Goal: Transaction & Acquisition: Purchase product/service

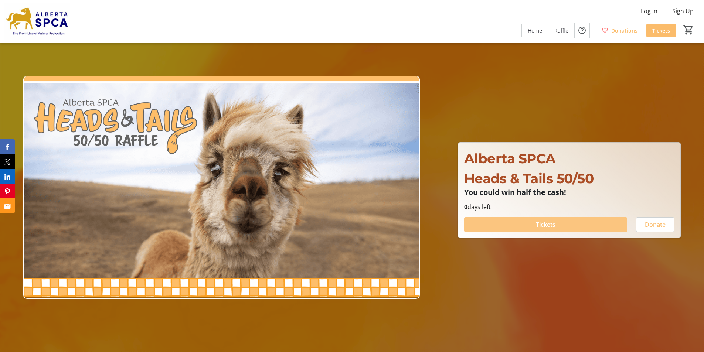
click at [543, 226] on span "Tickets" at bounding box center [546, 224] width 20 height 9
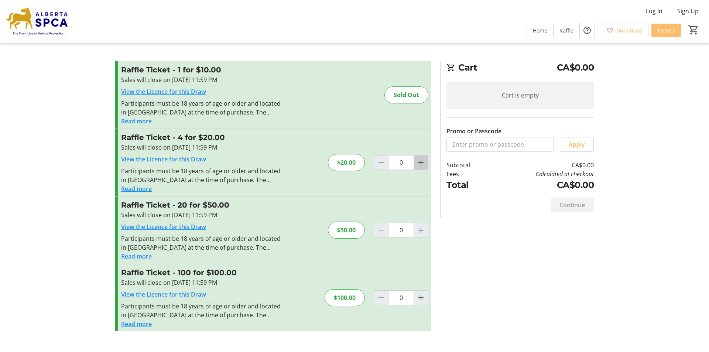
click at [421, 165] on mat-icon "Increment by one" at bounding box center [421, 162] width 9 height 9
type input "1"
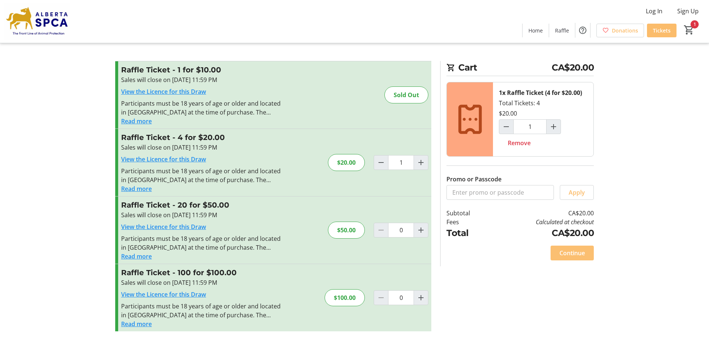
click at [558, 252] on span at bounding box center [572, 253] width 43 height 18
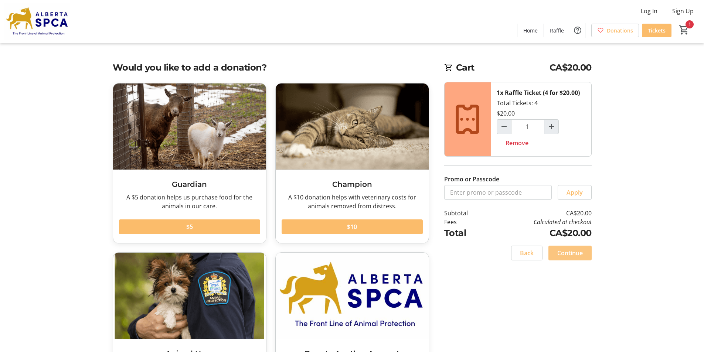
click at [564, 253] on span "Continue" at bounding box center [569, 253] width 25 height 9
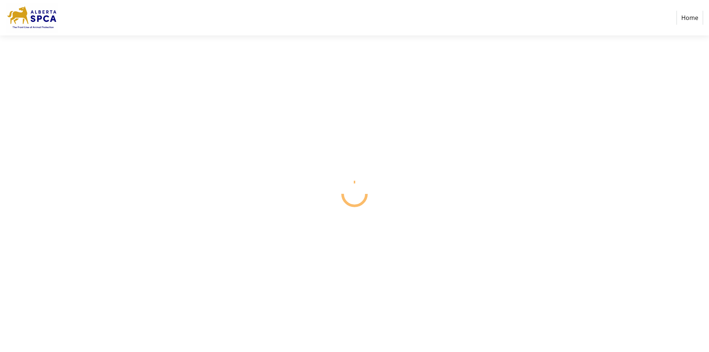
select select "CA"
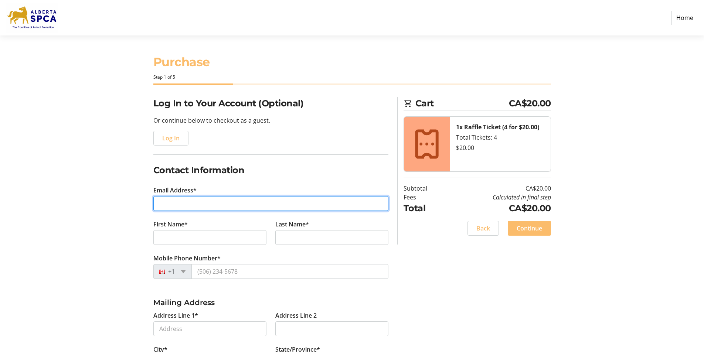
click at [195, 197] on input "Email Address*" at bounding box center [270, 203] width 235 height 15
type input "jeannieminchin@shaw.ca"
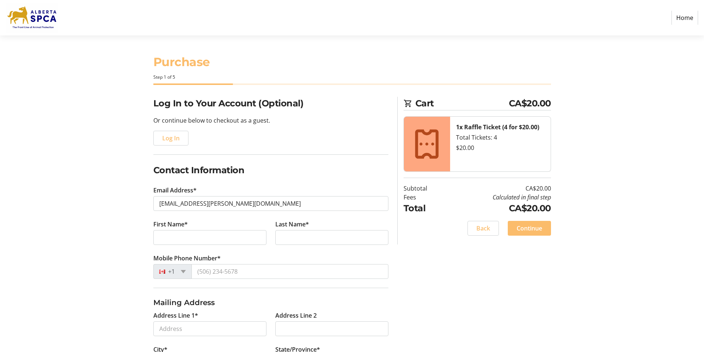
drag, startPoint x: 63, startPoint y: 213, endPoint x: 90, endPoint y: 208, distance: 27.2
click at [81, 209] on section "Purchase Step 1 of 5 Cart CA$20.00 1x Raffle Ticket (4 for $20.00) Total Ticket…" at bounding box center [352, 251] width 704 height 433
click at [168, 234] on input "First Name*" at bounding box center [209, 237] width 113 height 15
type input "jeannie"
click at [292, 232] on input "Last Name*" at bounding box center [331, 237] width 113 height 15
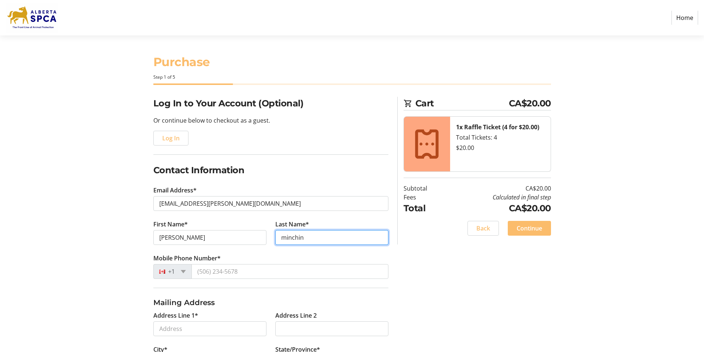
type input "minchin"
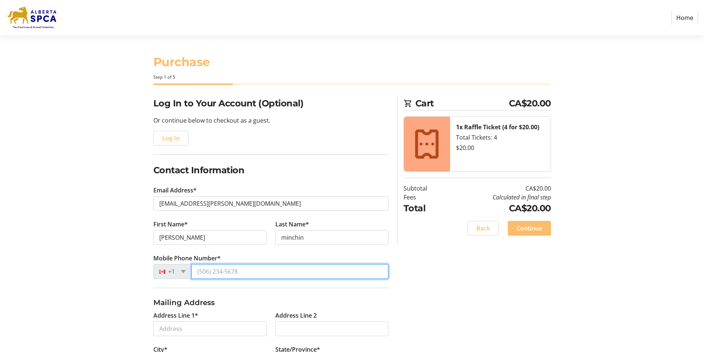
click at [213, 276] on input "Mobile Phone Number*" at bounding box center [289, 271] width 197 height 15
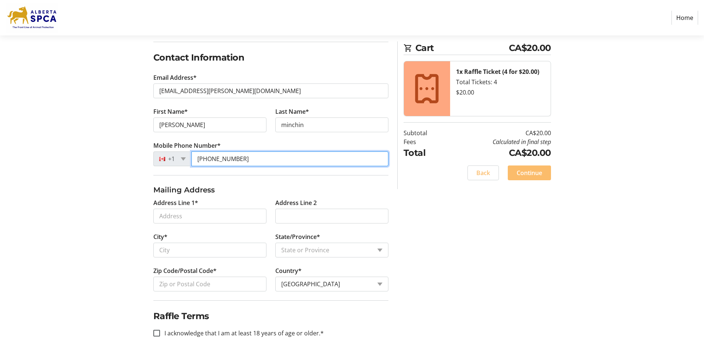
scroll to position [116, 0]
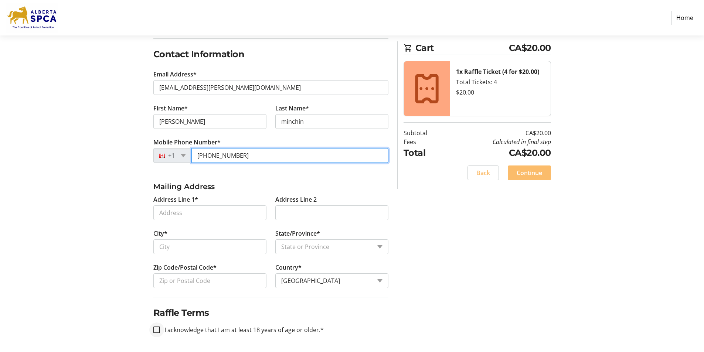
type input "(403) 988-7529"
click at [156, 331] on input "I acknowledge that I am at least 18 years of age or older.*" at bounding box center [156, 330] width 7 height 7
checkbox input "true"
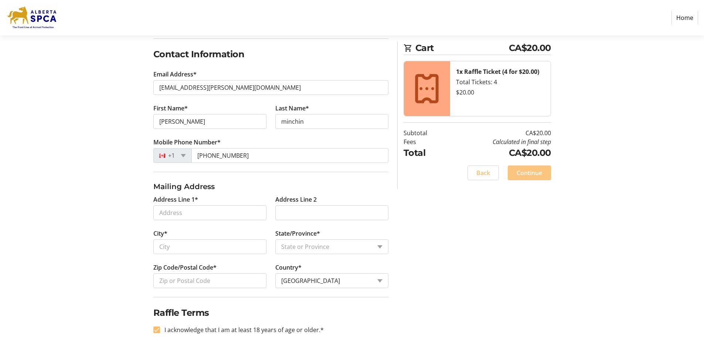
click at [533, 177] on span "Continue" at bounding box center [528, 172] width 25 height 9
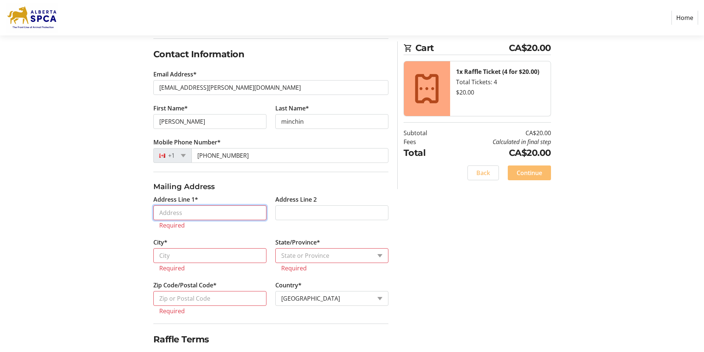
click at [171, 211] on input "Address Line 1*" at bounding box center [209, 212] width 113 height 15
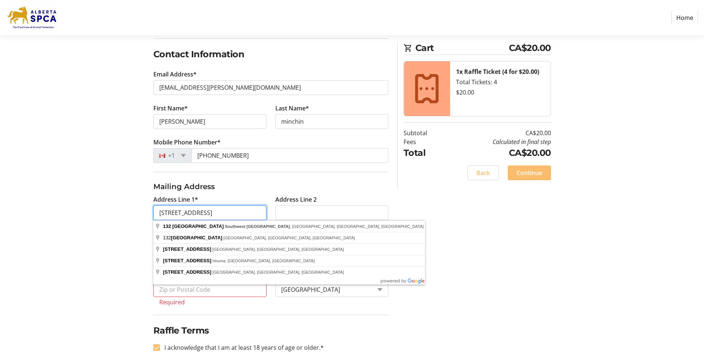
type input "132 Malibou Road SW"
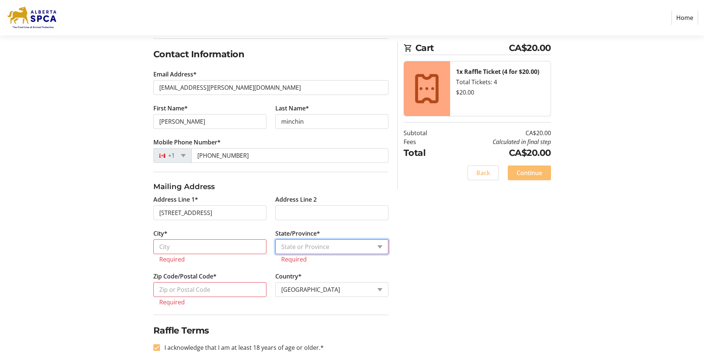
click at [286, 245] on select "State or Province State or Province Alberta British Columbia Manitoba New Bruns…" at bounding box center [331, 246] width 113 height 15
select select "AB"
click at [275, 239] on select "State or Province State or Province Alberta British Columbia Manitoba New Bruns…" at bounding box center [331, 246] width 113 height 15
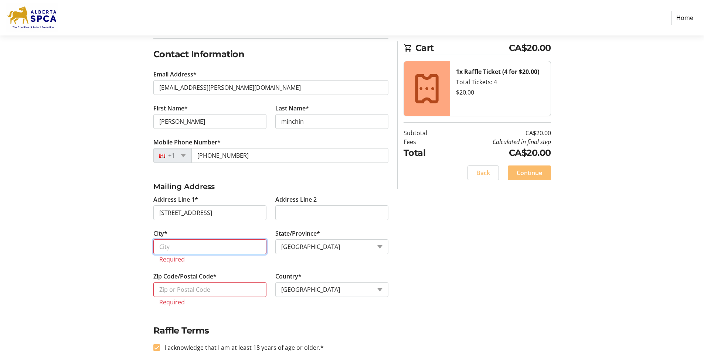
click at [174, 241] on input "City*" at bounding box center [209, 246] width 113 height 15
type input "Calgary"
type input "T2V 1X7"
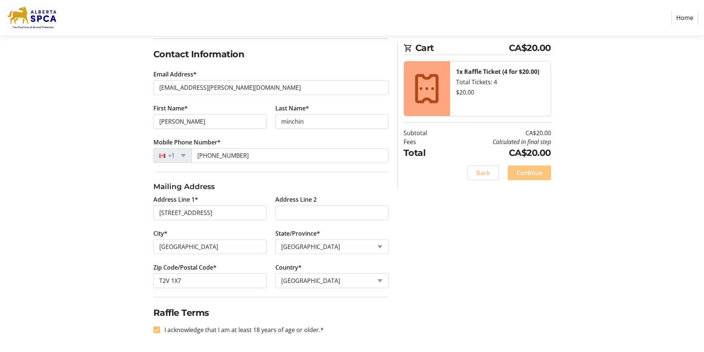
click at [532, 171] on span "Continue" at bounding box center [528, 172] width 25 height 9
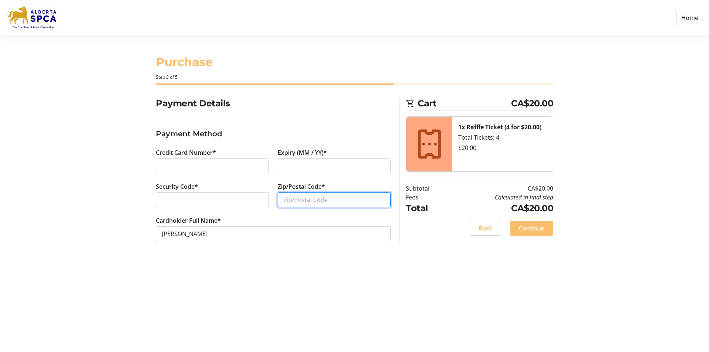
click at [285, 196] on input "Zip/Postal Code*" at bounding box center [334, 199] width 113 height 15
type input "T2V1X7"
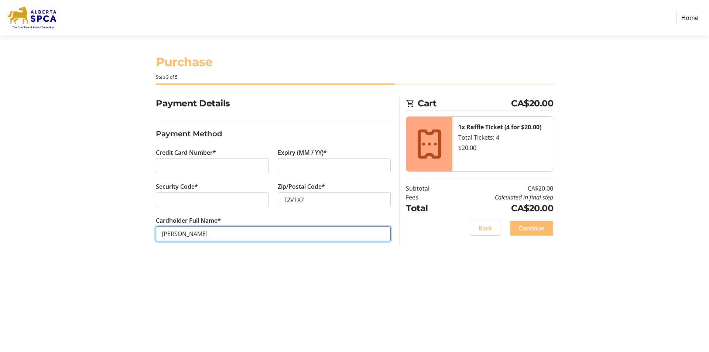
click at [182, 236] on input "jeannie minchin" at bounding box center [273, 233] width 235 height 15
click at [276, 231] on input "jeannie brennan- minchin" at bounding box center [273, 233] width 235 height 15
type input "Jeannie Brennan-Minchin"
drag, startPoint x: 392, startPoint y: 266, endPoint x: 498, endPoint y: 253, distance: 107.1
click at [406, 263] on div "Purchase Step 3 of 5 Cart CA$20.00 1x Raffle Ticket (4 for $20.00) Total Ticket…" at bounding box center [355, 193] width 488 height 317
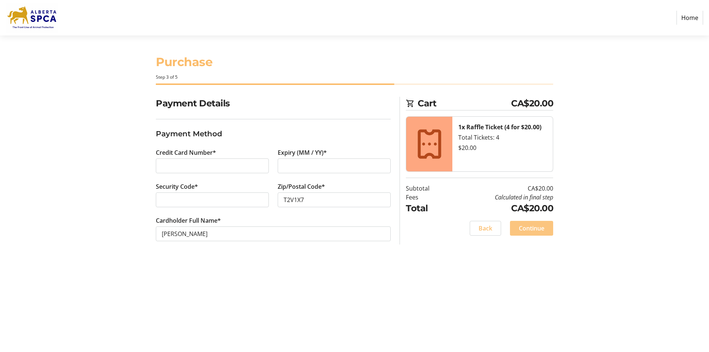
click at [535, 232] on span "Continue" at bounding box center [531, 228] width 25 height 9
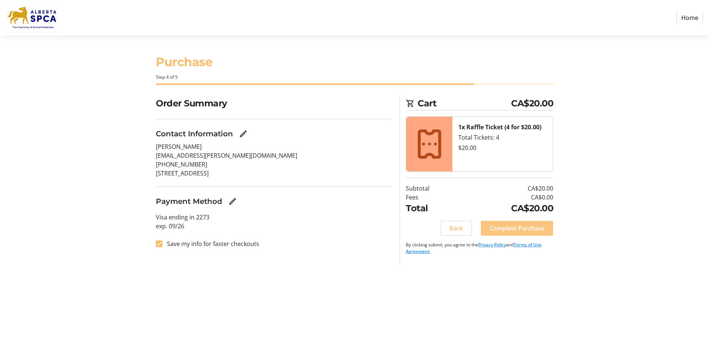
click at [531, 227] on span "Complete Purchase" at bounding box center [517, 228] width 55 height 9
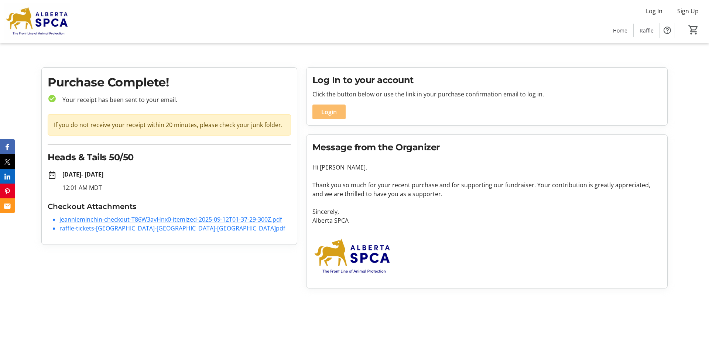
click at [206, 266] on div "Purchase Complete! check_circle Your receipt has been sent to your email. If yo…" at bounding box center [169, 177] width 265 height 221
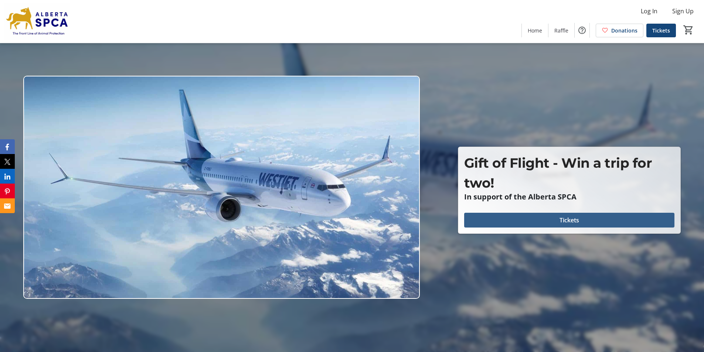
click at [558, 221] on span at bounding box center [569, 220] width 210 height 18
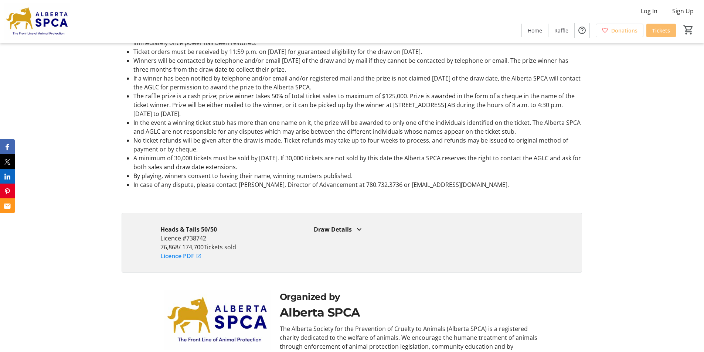
scroll to position [1168, 0]
